Goal: Task Accomplishment & Management: Manage account settings

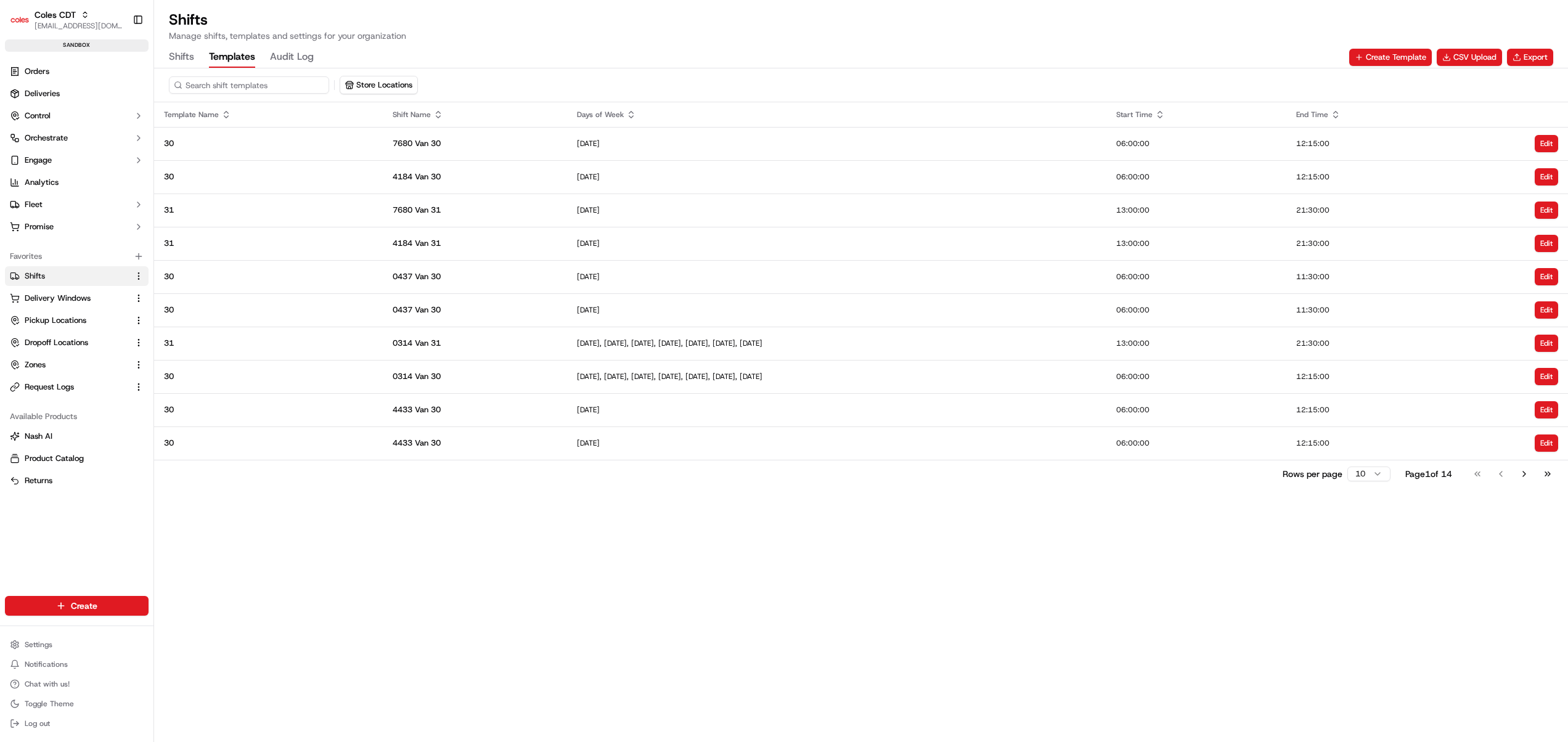
click at [235, 55] on button "Templates" at bounding box center [232, 57] width 46 height 21
click at [938, 339] on div "[DATE], [DATE], [DATE], [DATE], [DATE], [DATE], [DATE]" at bounding box center [837, 343] width 519 height 10
click at [51, 72] on link "Orders" at bounding box center [77, 72] width 144 height 20
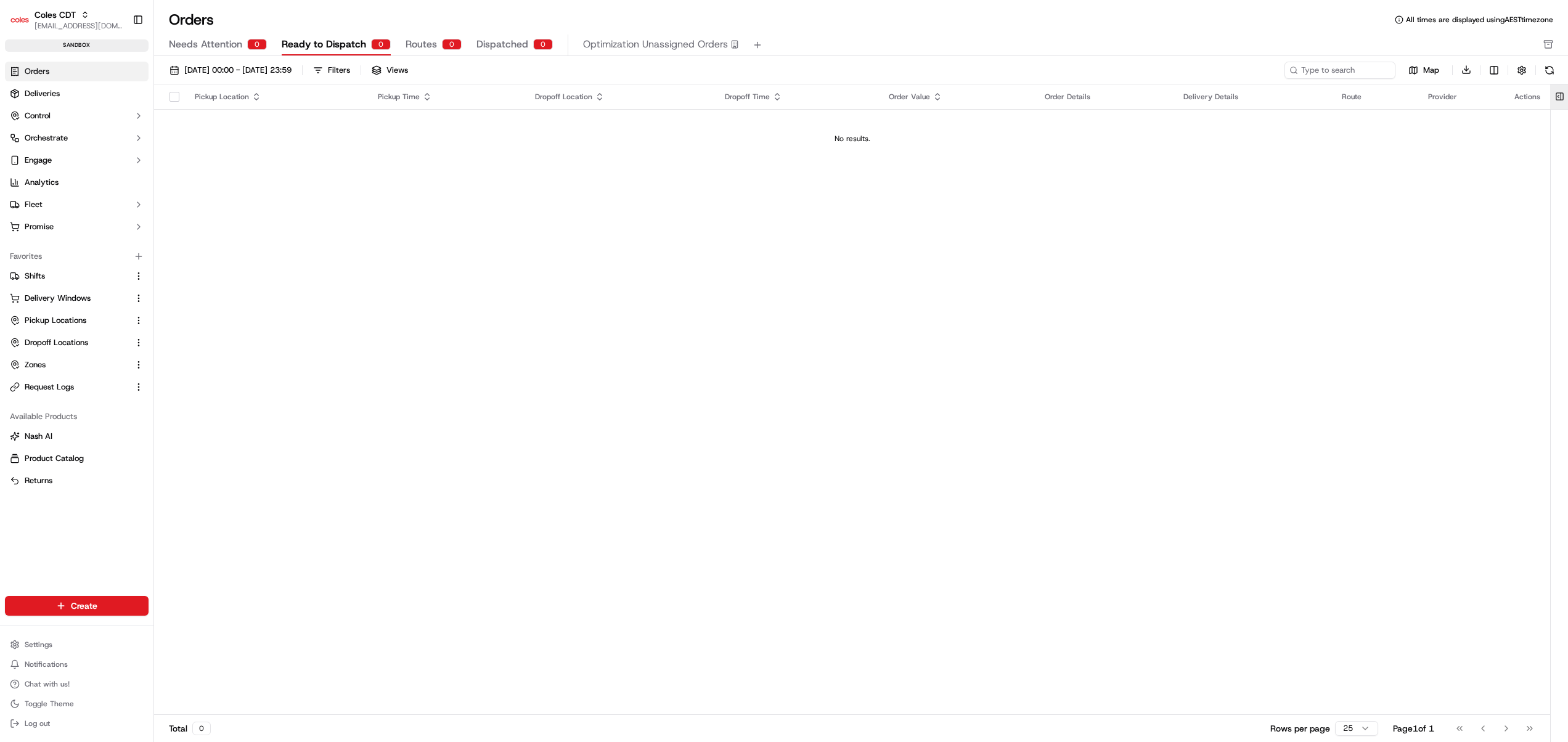
click at [1556, 99] on button at bounding box center [1559, 97] width 20 height 25
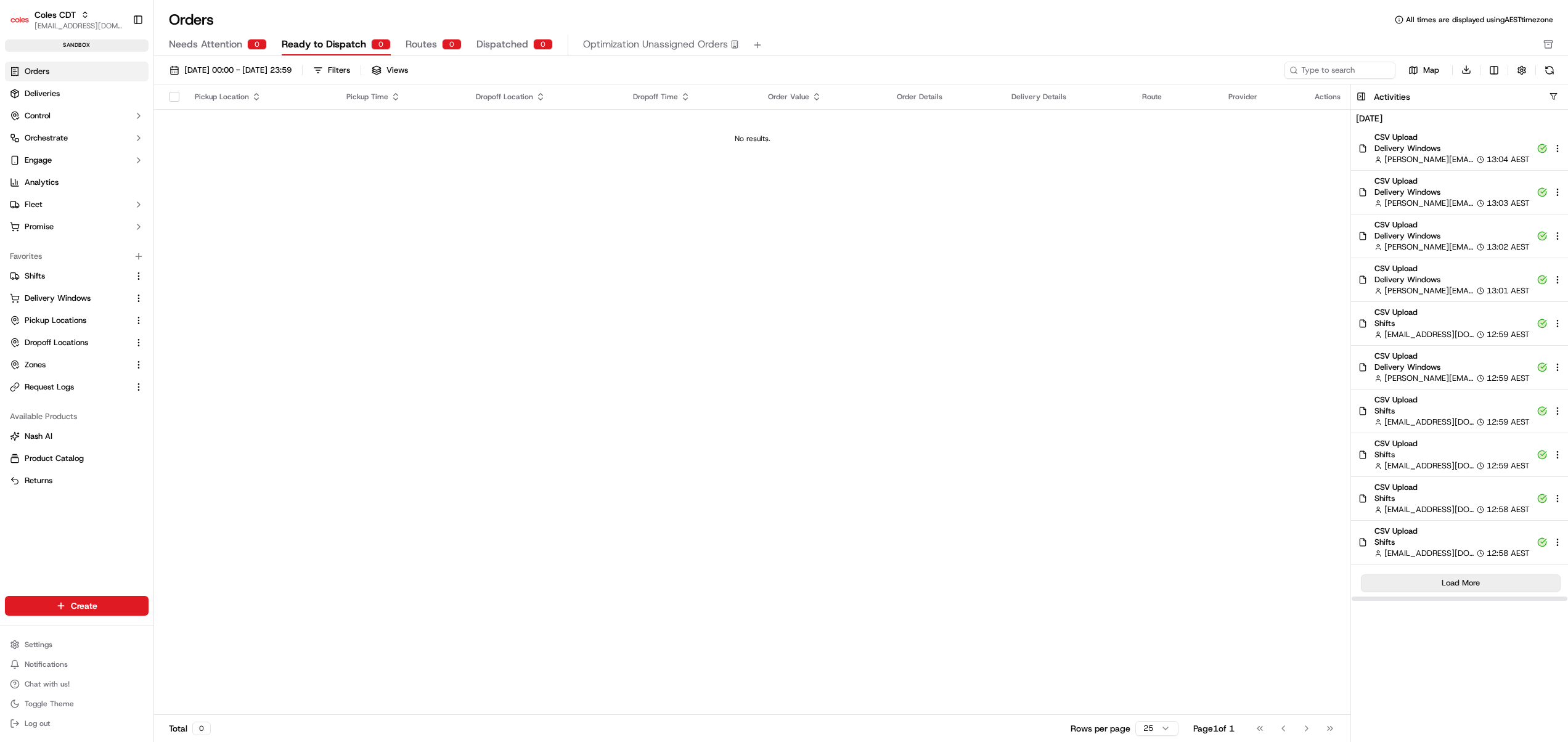
click at [1457, 584] on button "Load More" at bounding box center [1460, 583] width 200 height 18
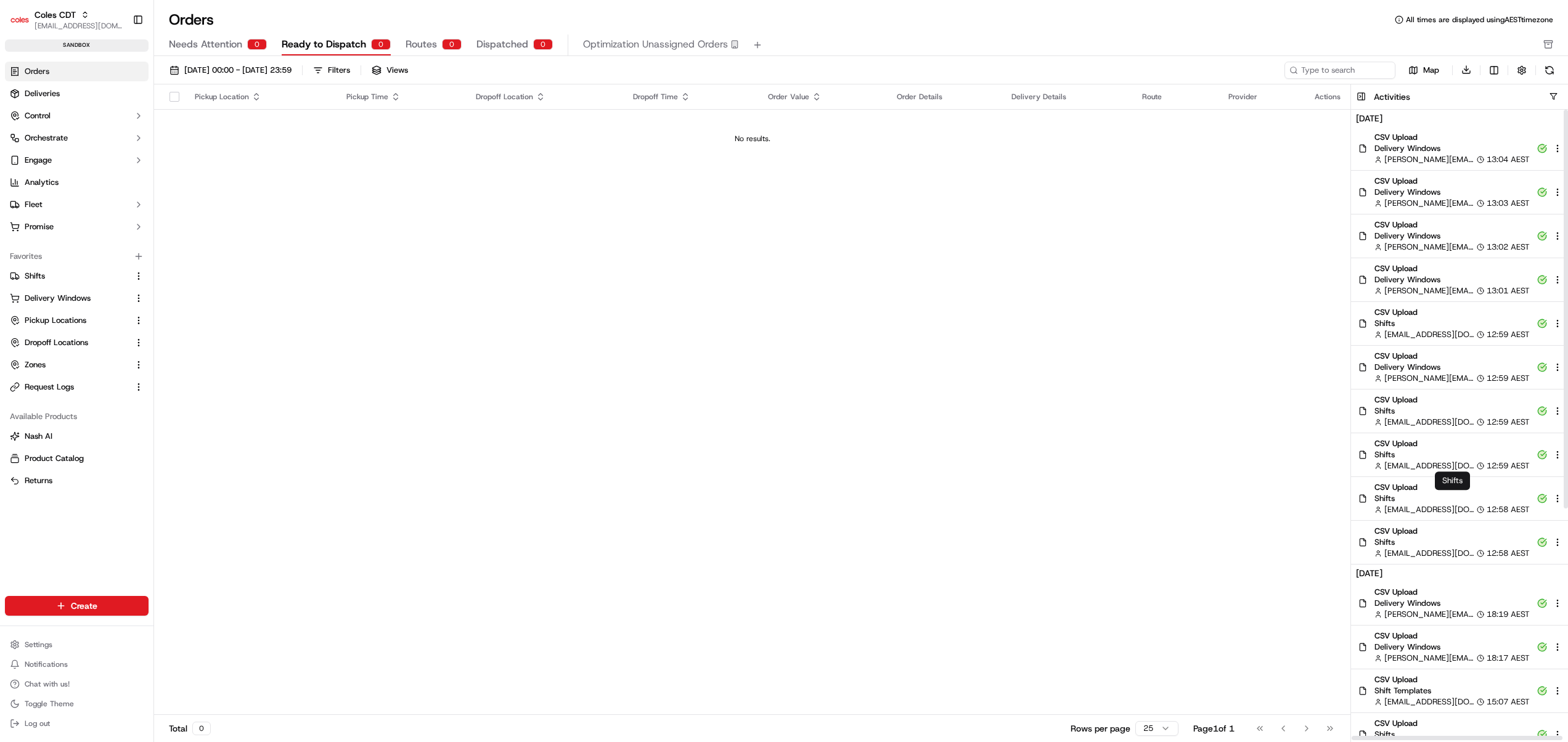
scroll to position [368, 0]
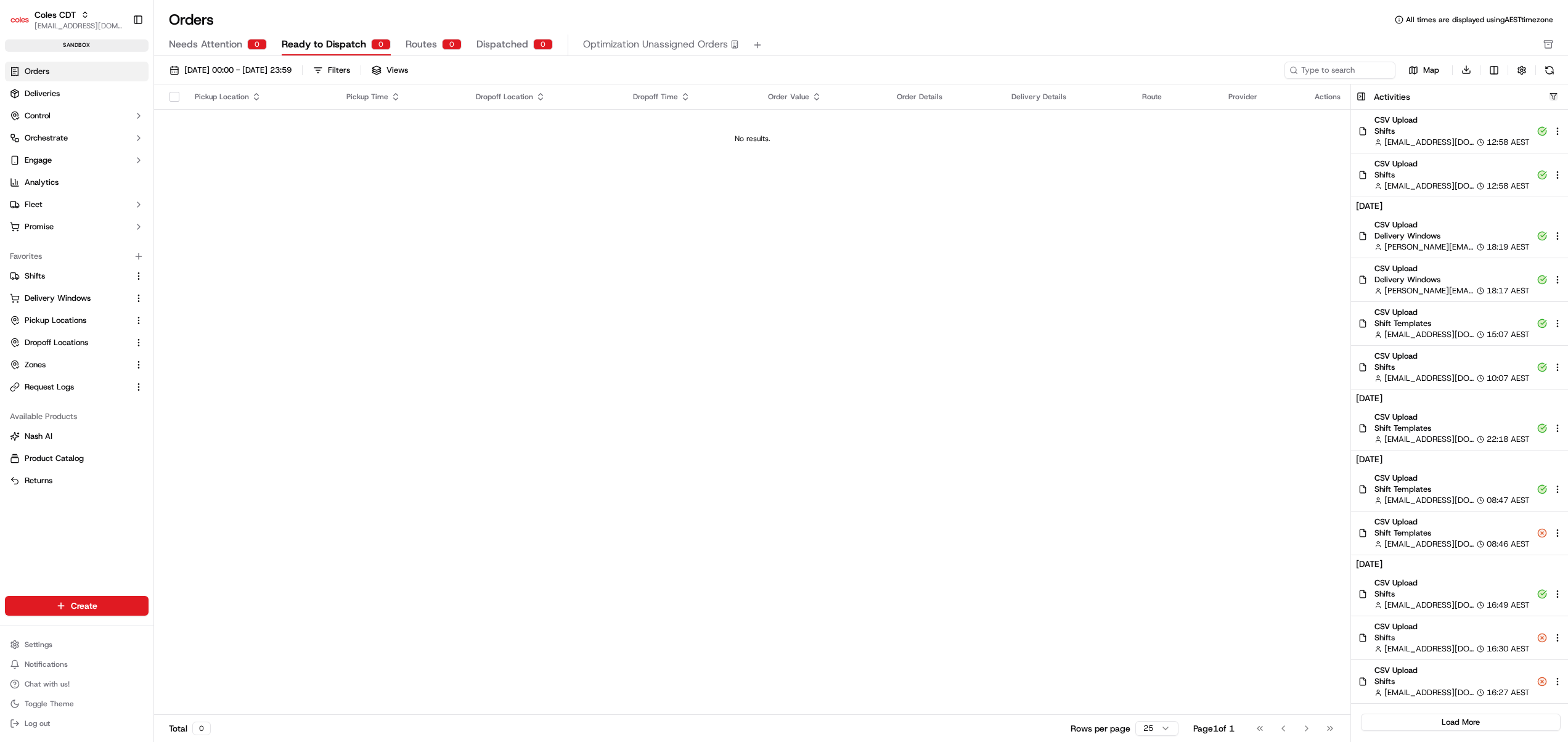
click at [1552, 98] on button "button" at bounding box center [1553, 96] width 9 height 9
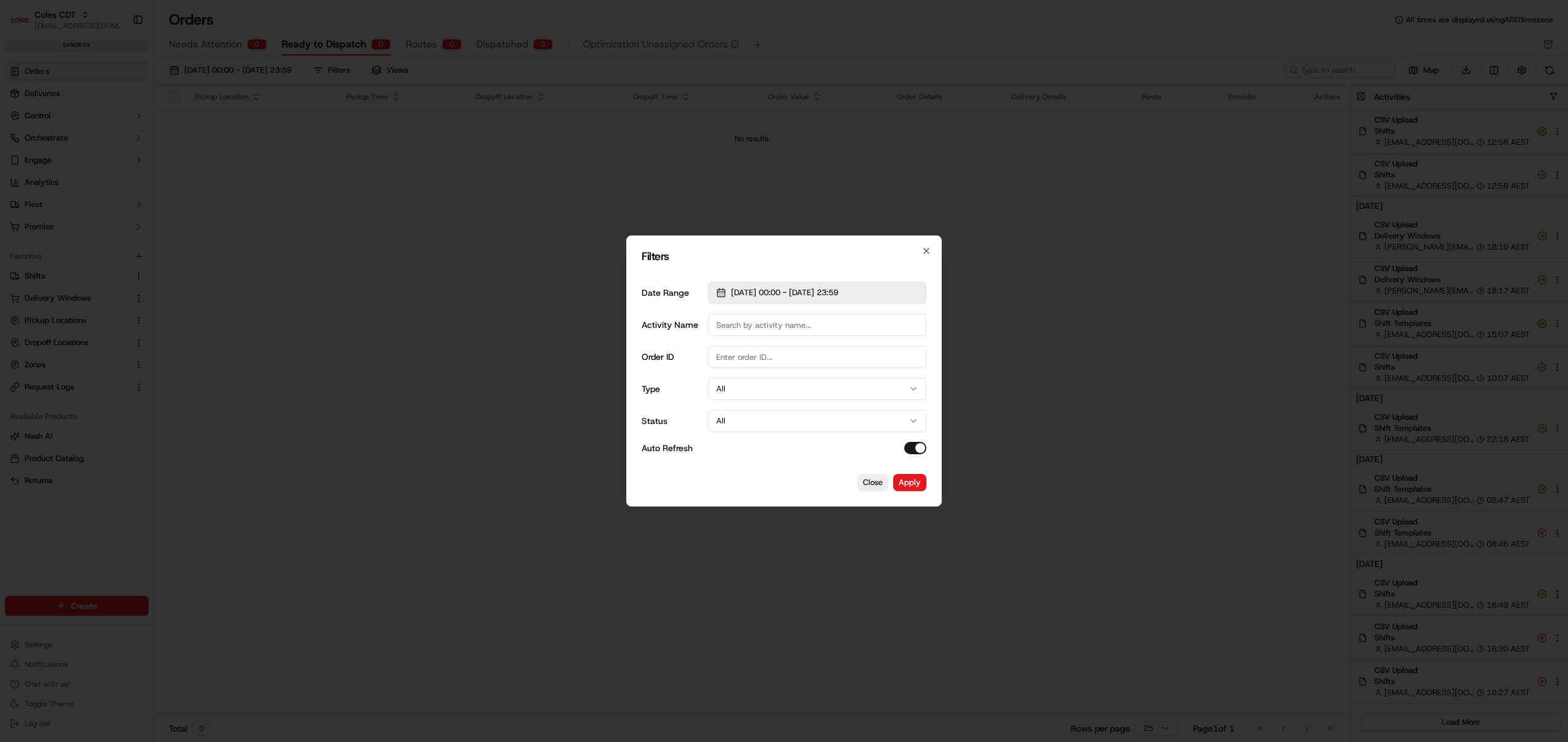
click at [752, 296] on span "01/09/2025 00:00 - 30/09/2025 23:59" at bounding box center [784, 292] width 107 height 11
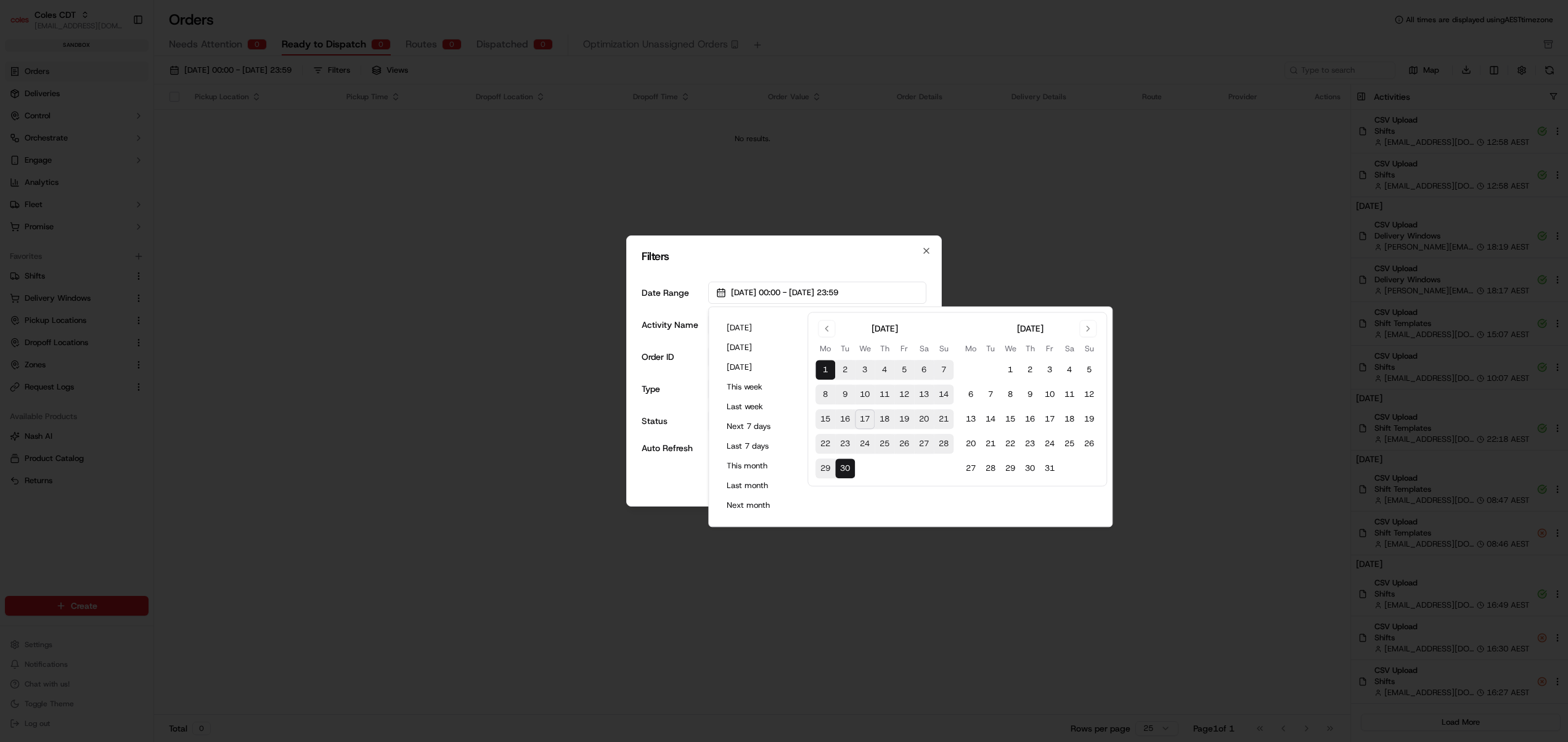
click at [903, 400] on button "12" at bounding box center [904, 395] width 20 height 20
click at [694, 452] on div "Auto Refresh" at bounding box center [784, 448] width 285 height 12
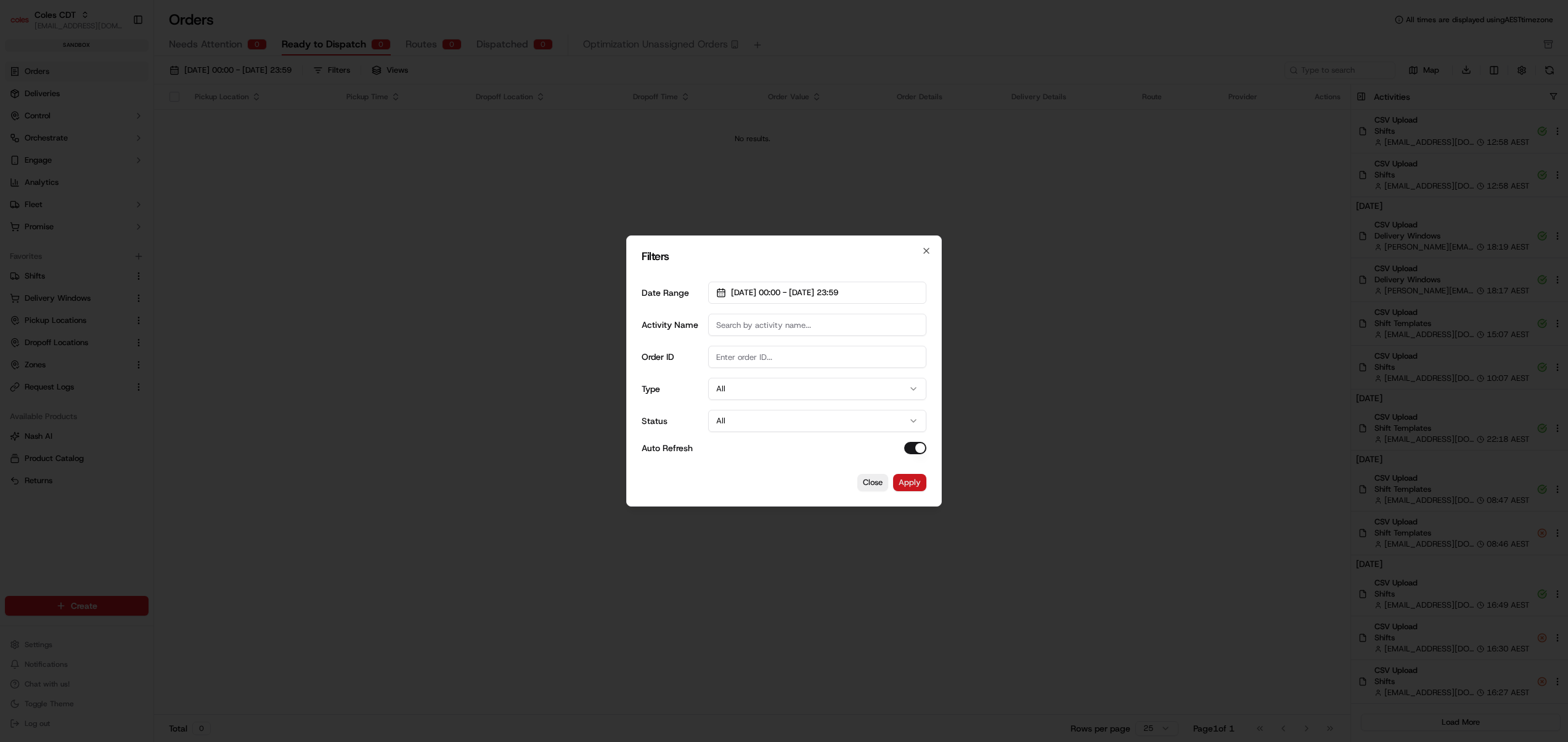
click at [917, 481] on button "Apply" at bounding box center [909, 482] width 33 height 18
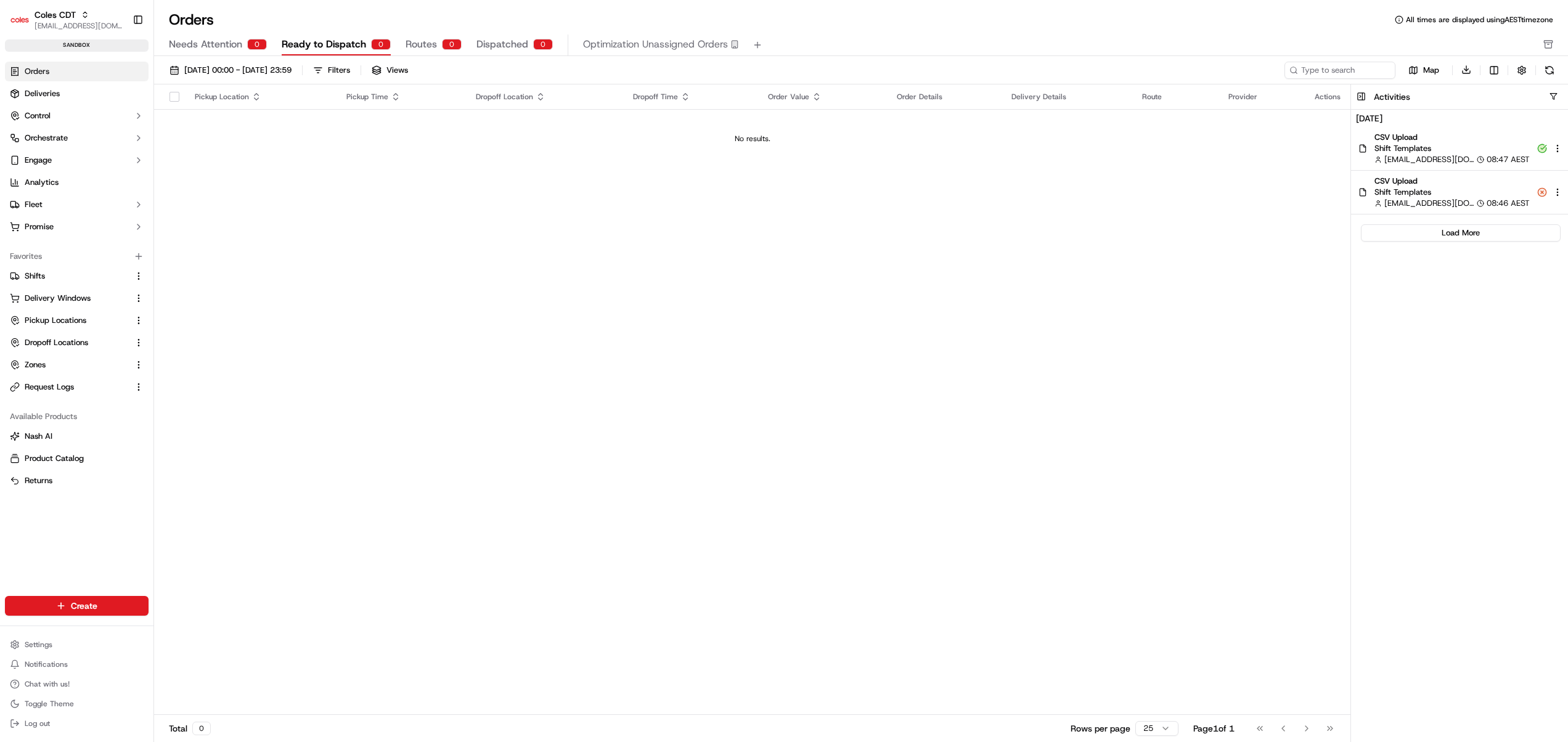
scroll to position [0, 0]
click at [1455, 149] on div "harsh.seth@coles.com.au harsh.seth@coles.com.au" at bounding box center [1445, 143] width 150 height 18
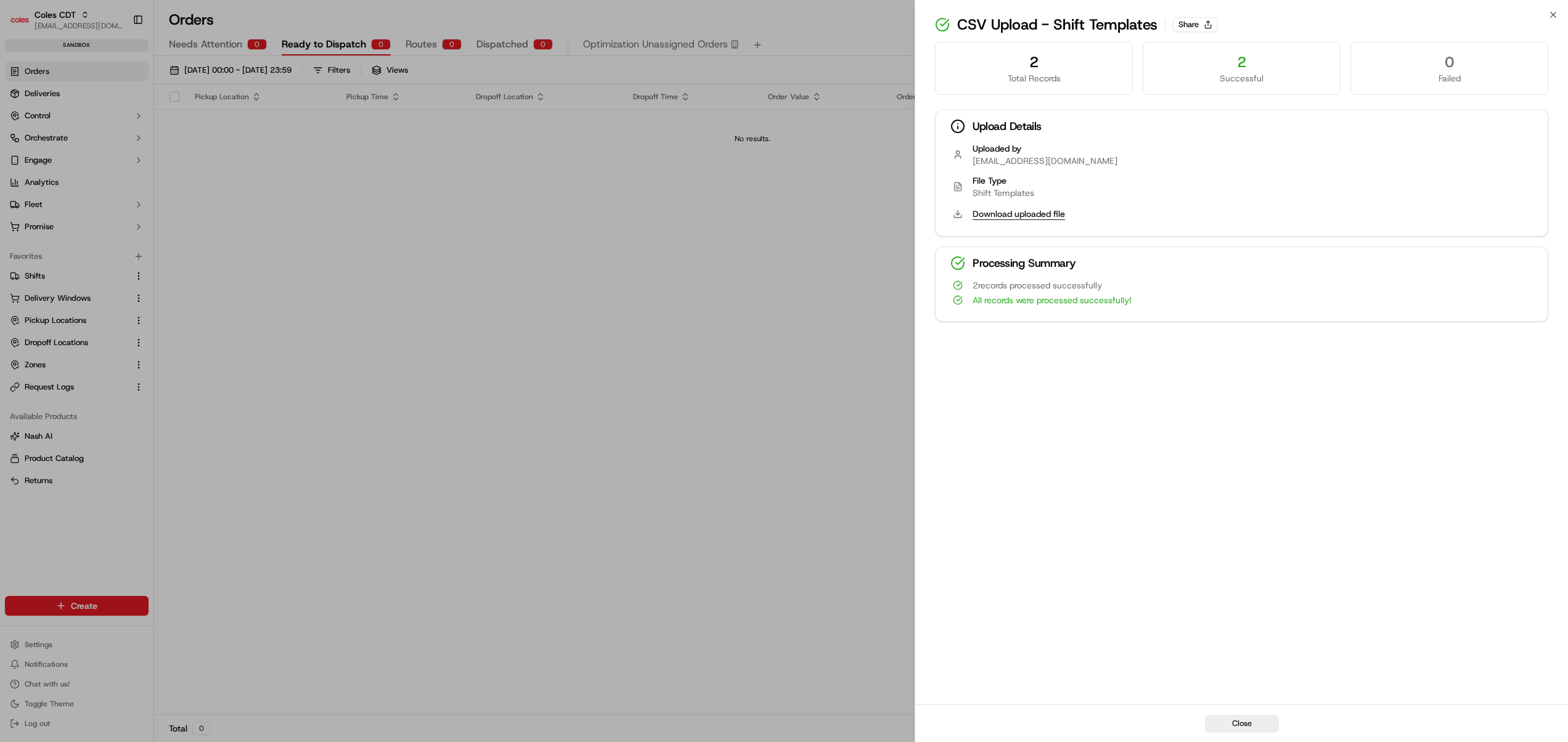
click at [1020, 213] on button "Download uploaded file" at bounding box center [1019, 213] width 92 height 12
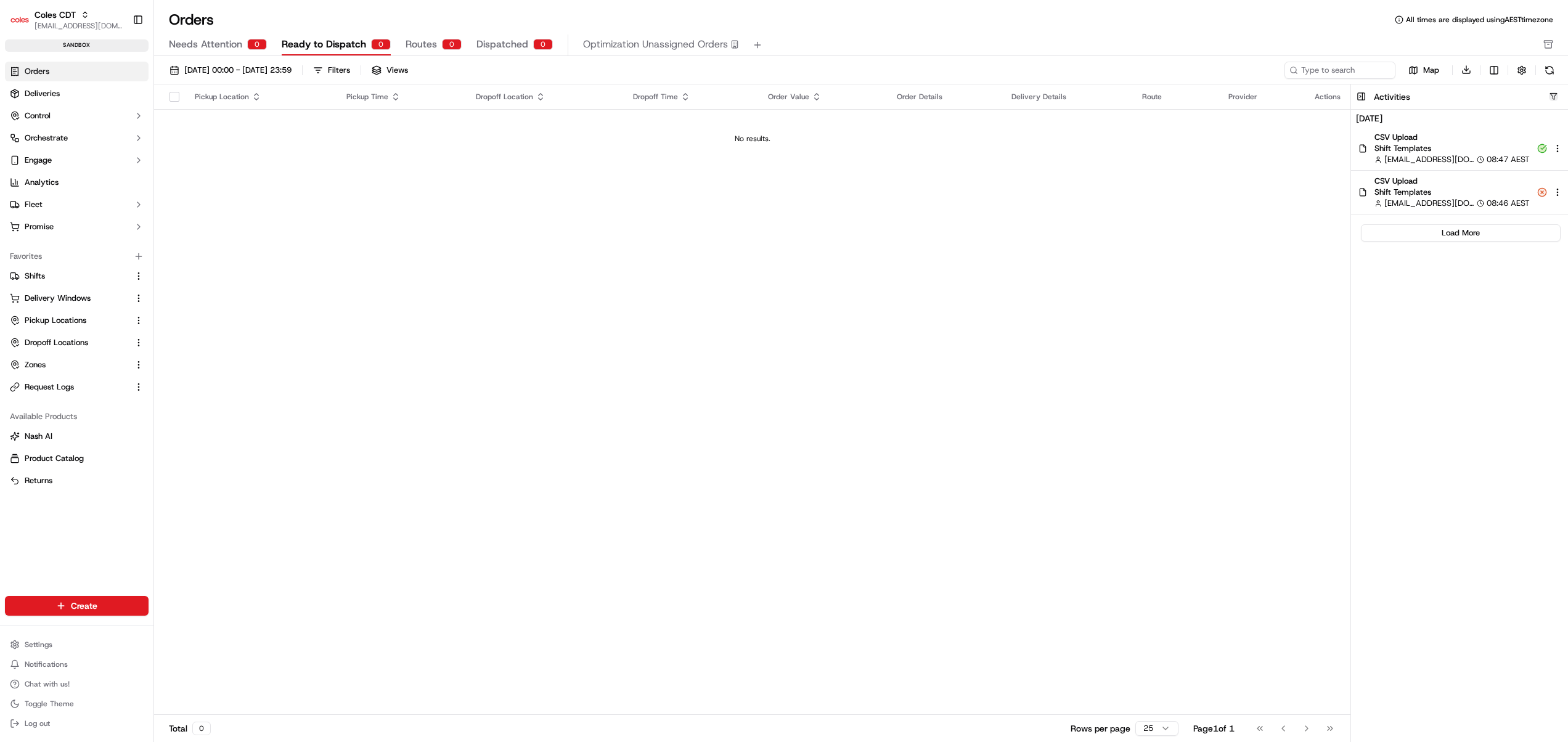
click at [1556, 98] on button "button" at bounding box center [1553, 96] width 9 height 9
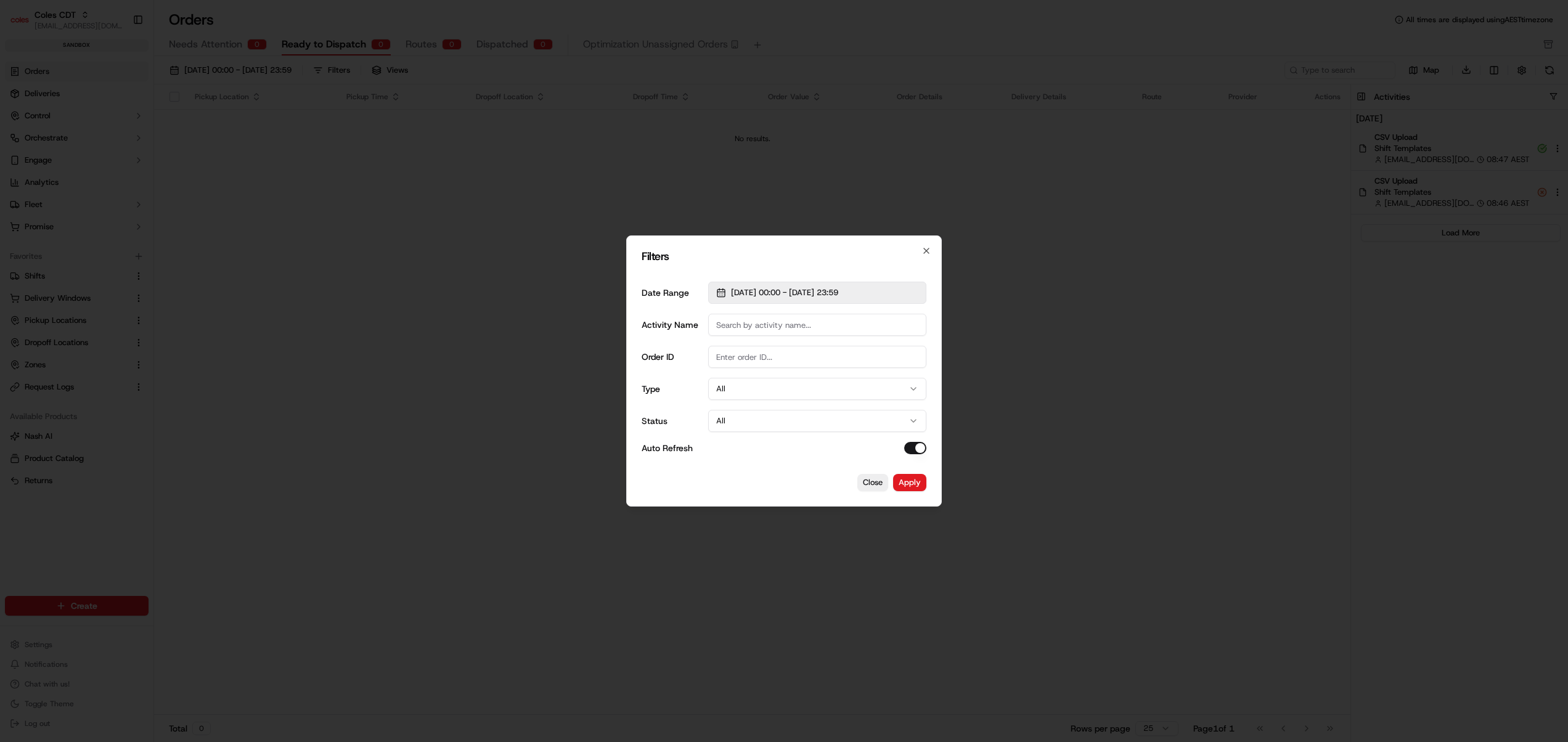
click at [818, 288] on span "12/09/2025 00:00 - 12/09/2025 23:59" at bounding box center [784, 292] width 107 height 11
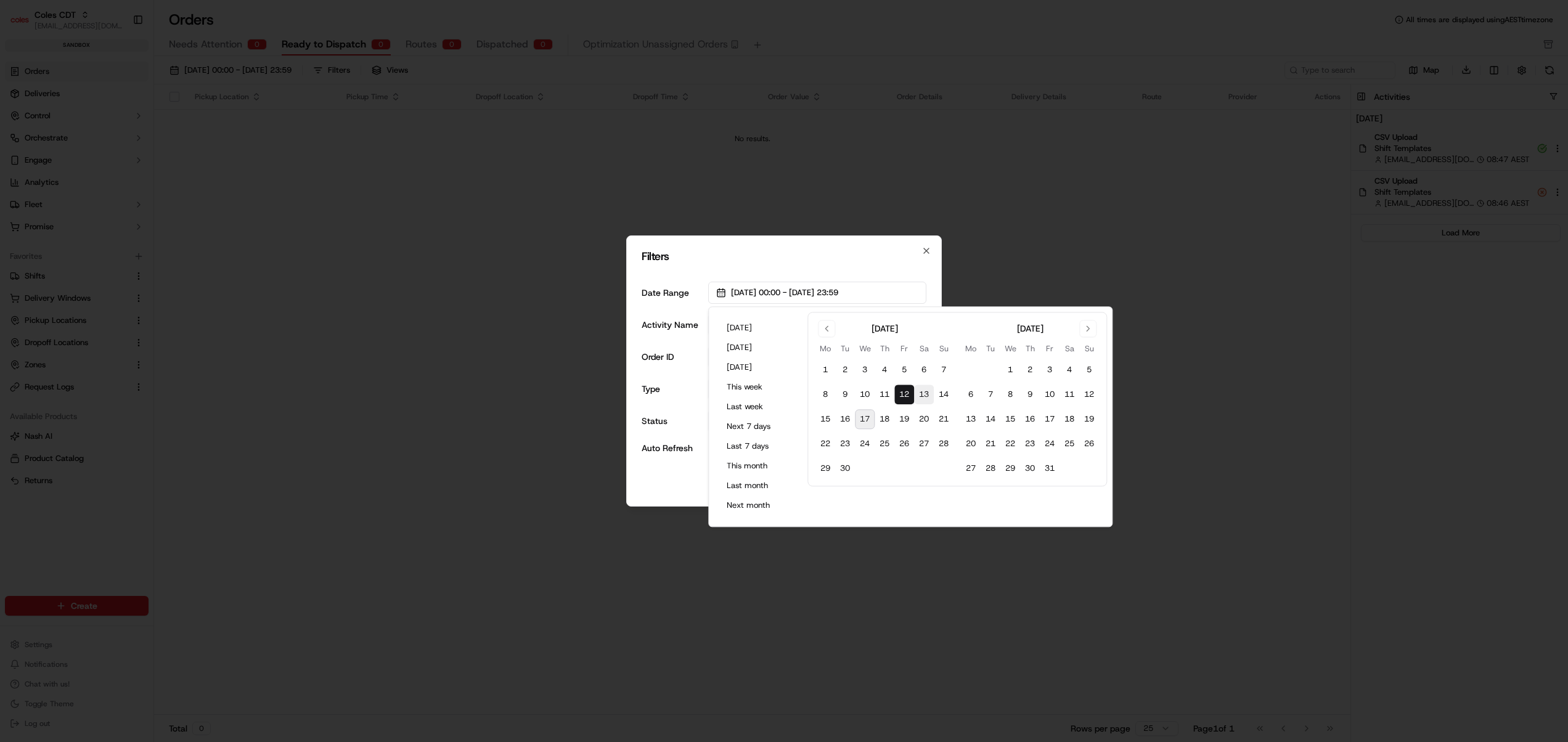
click at [923, 393] on button "13" at bounding box center [924, 395] width 20 height 20
click at [636, 452] on div "Filters Date Range 13/09/2025 00:00 - 13/09/2025 23:59 Activity Name Order ID T…" at bounding box center [783, 371] width 316 height 271
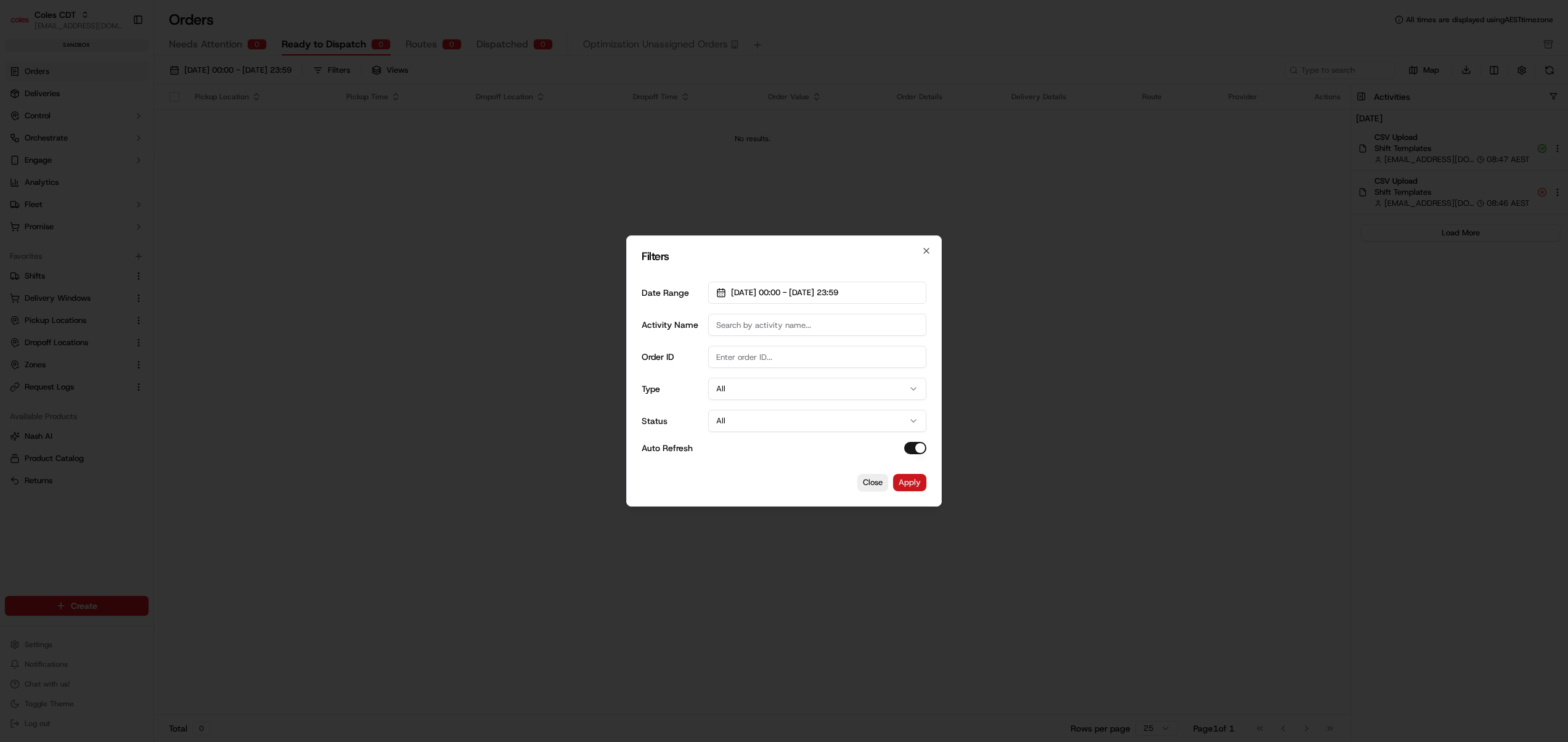
click at [915, 486] on button "Apply" at bounding box center [909, 482] width 33 height 18
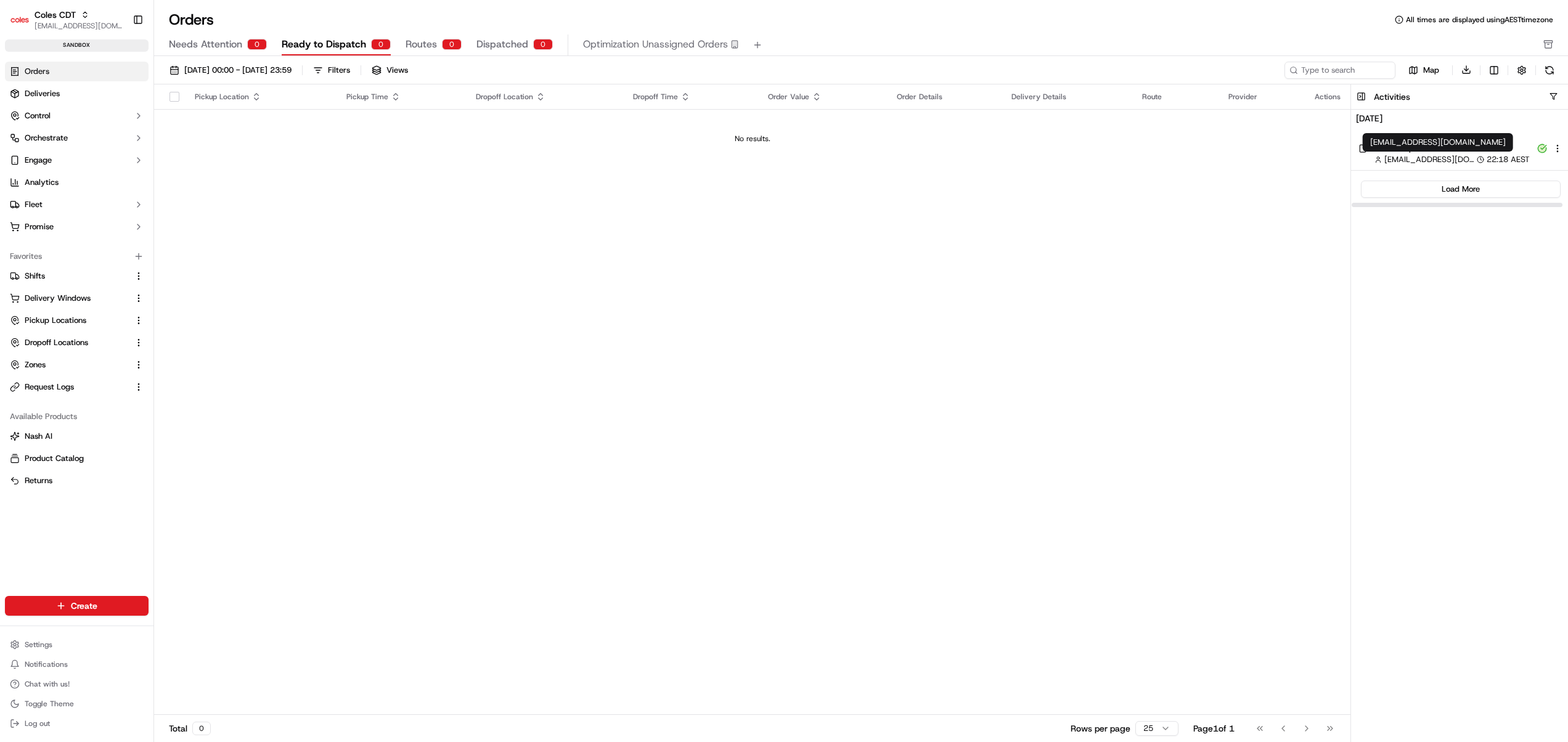
click at [1425, 151] on div "anup.akalapura@coles.com.au anup.akalapura@coles.com.au" at bounding box center [1437, 143] width 150 height 18
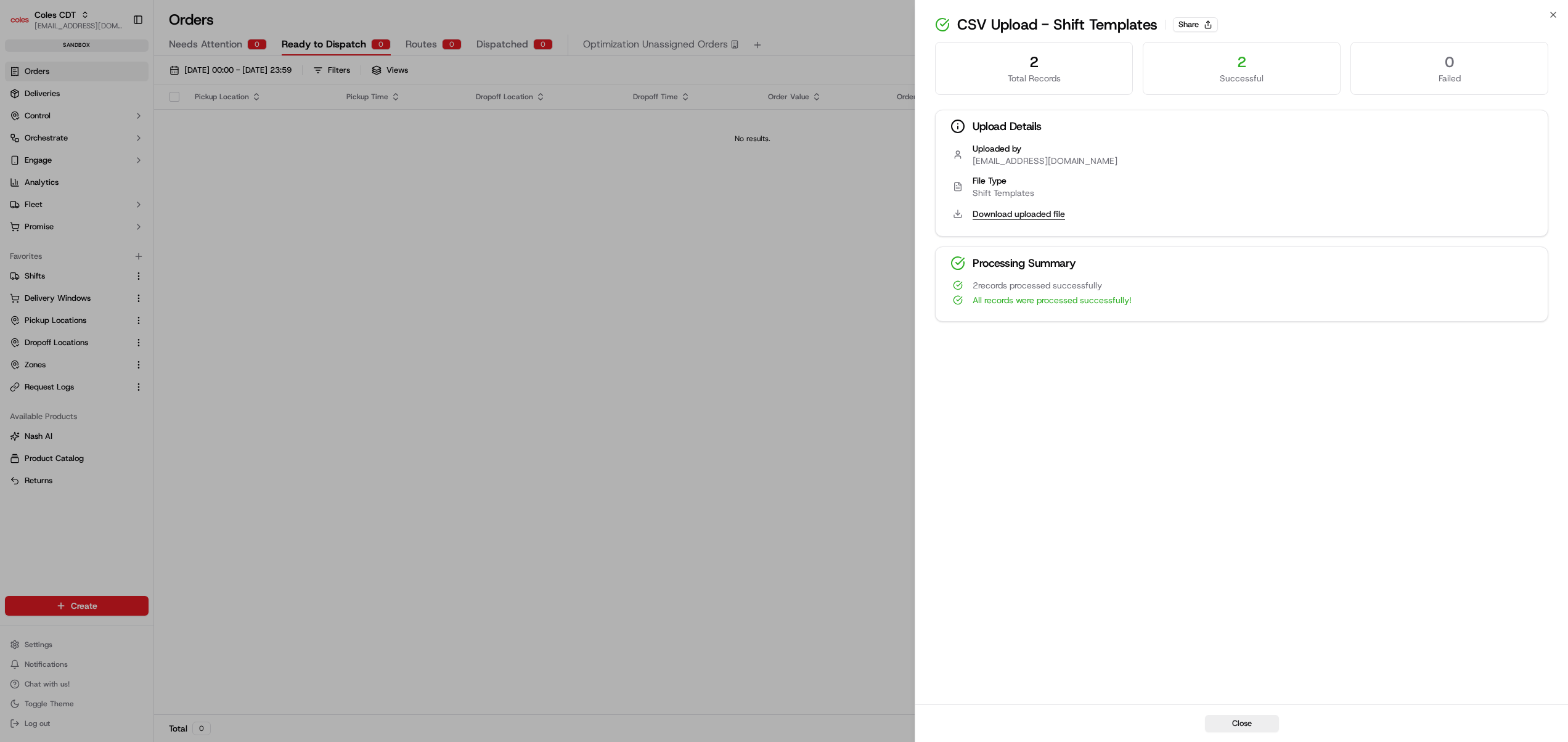
click at [1031, 215] on button "Download uploaded file" at bounding box center [1019, 213] width 92 height 12
